Goal: Task Accomplishment & Management: Use online tool/utility

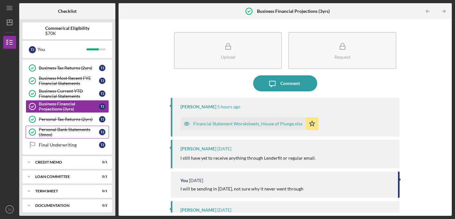
scroll to position [29, 0]
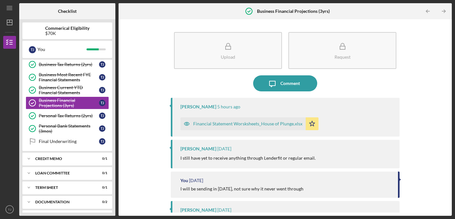
click at [310, 121] on polygon "button" at bounding box center [312, 123] width 5 height 5
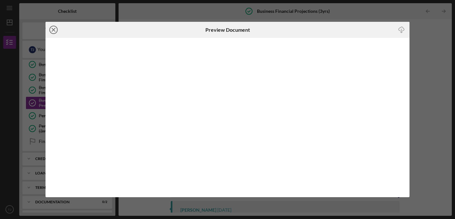
click at [53, 28] on icon "Icon/Close" at bounding box center [54, 30] width 16 height 16
